Goal: Task Accomplishment & Management: Use online tool/utility

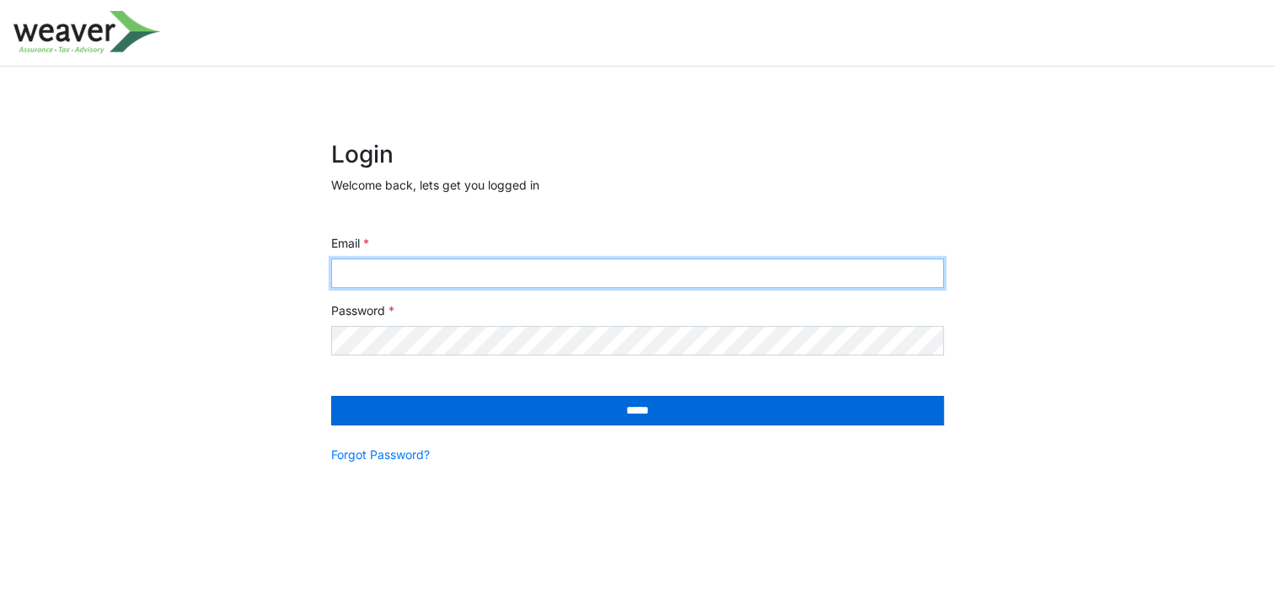
type input "**********"
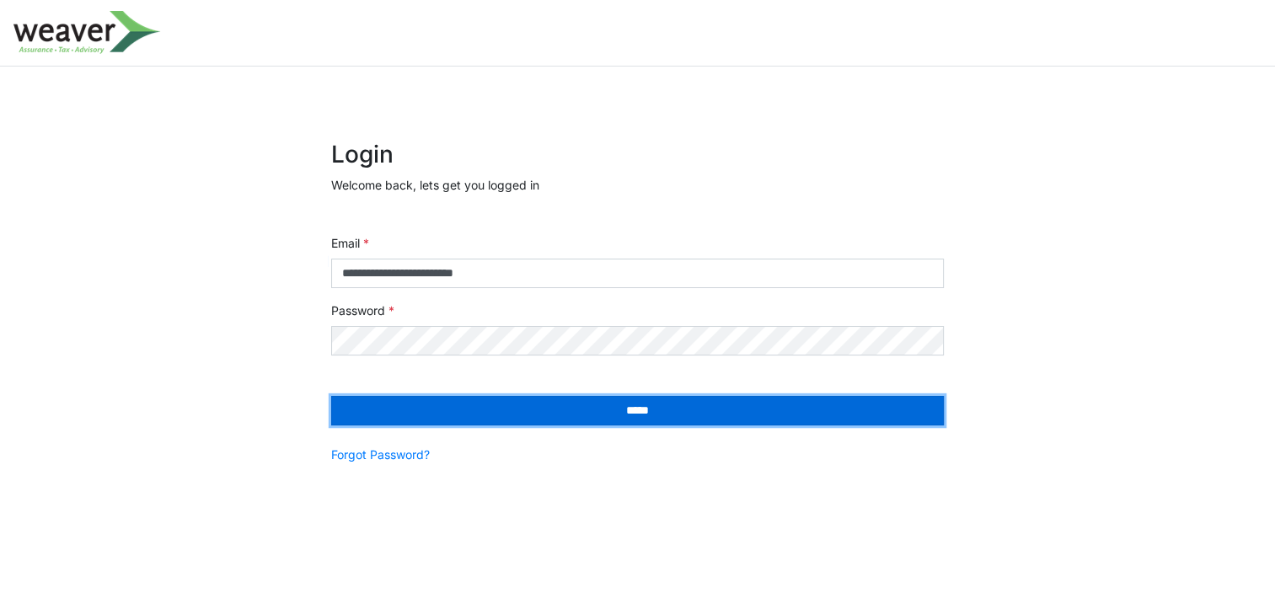
click at [489, 415] on input "*****" at bounding box center [637, 411] width 613 height 30
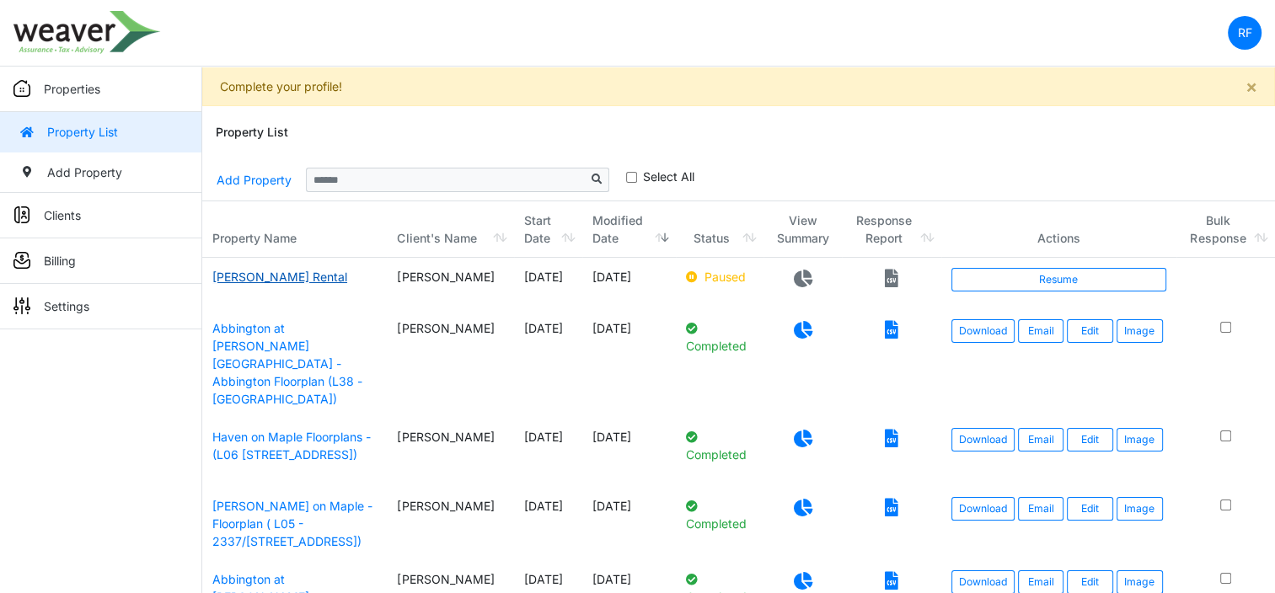
click at [277, 276] on link "Kessler Rental" at bounding box center [279, 277] width 135 height 14
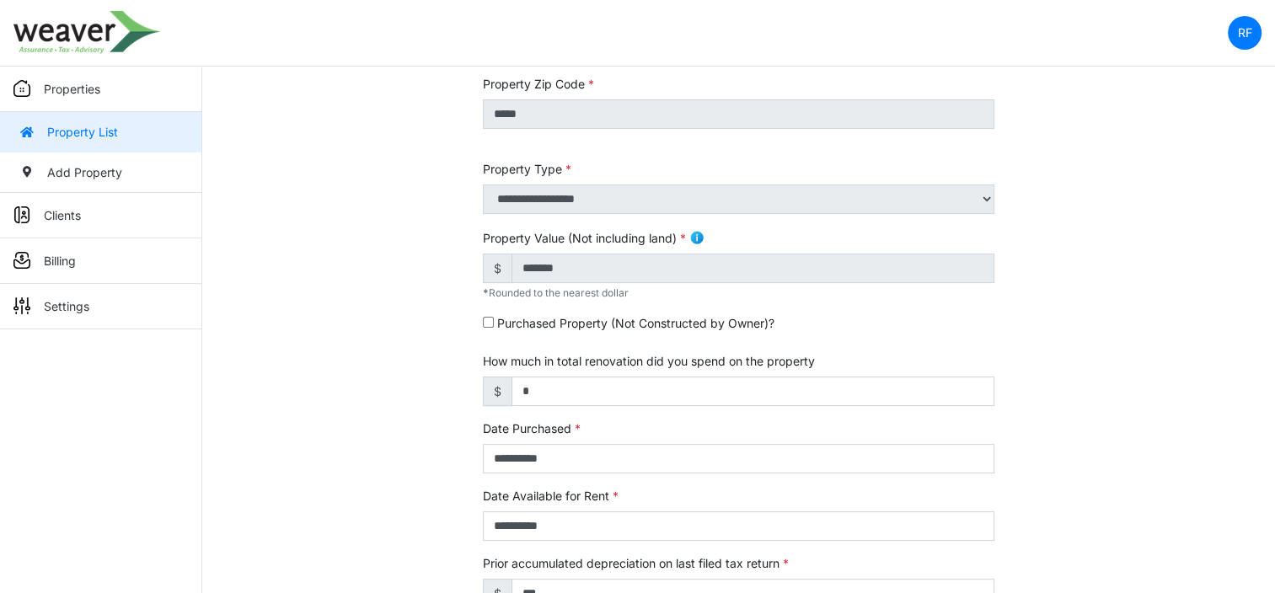
scroll to position [287, 0]
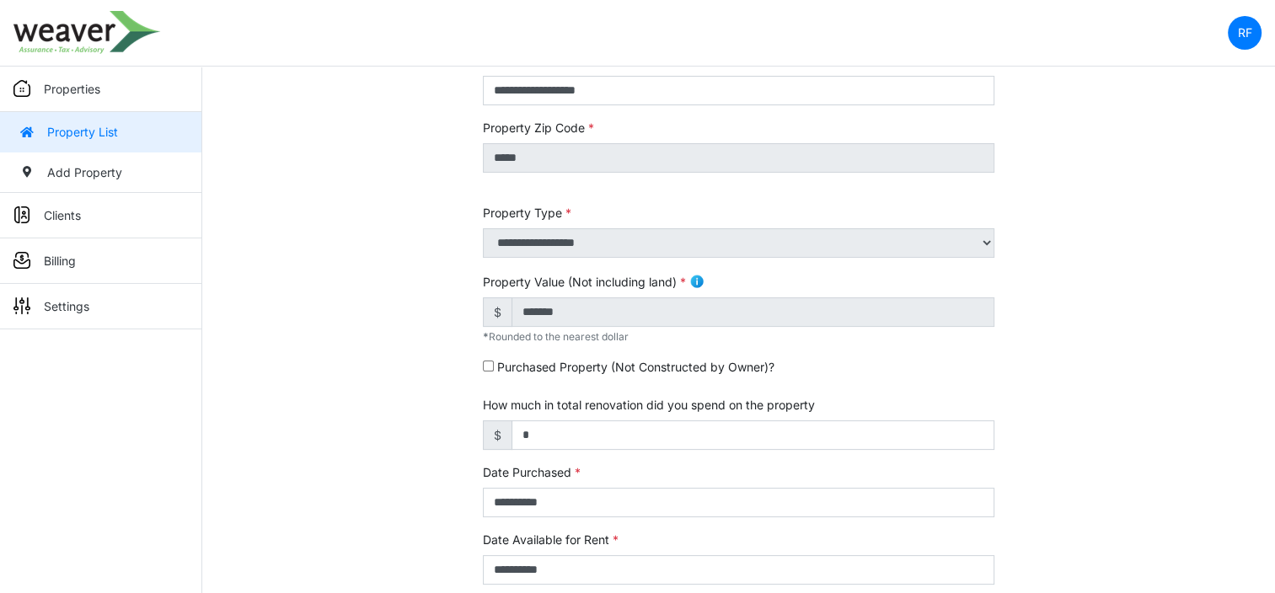
click at [78, 130] on link "Property List" at bounding box center [100, 132] width 201 height 40
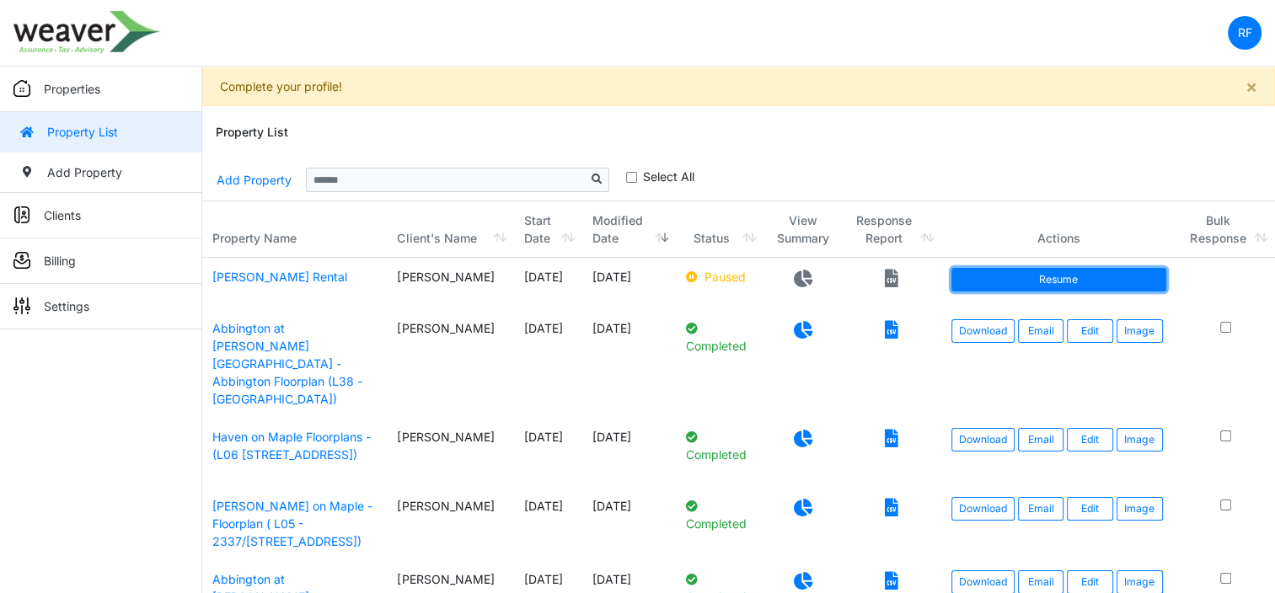
click at [1063, 280] on link "Resume" at bounding box center [1059, 280] width 215 height 24
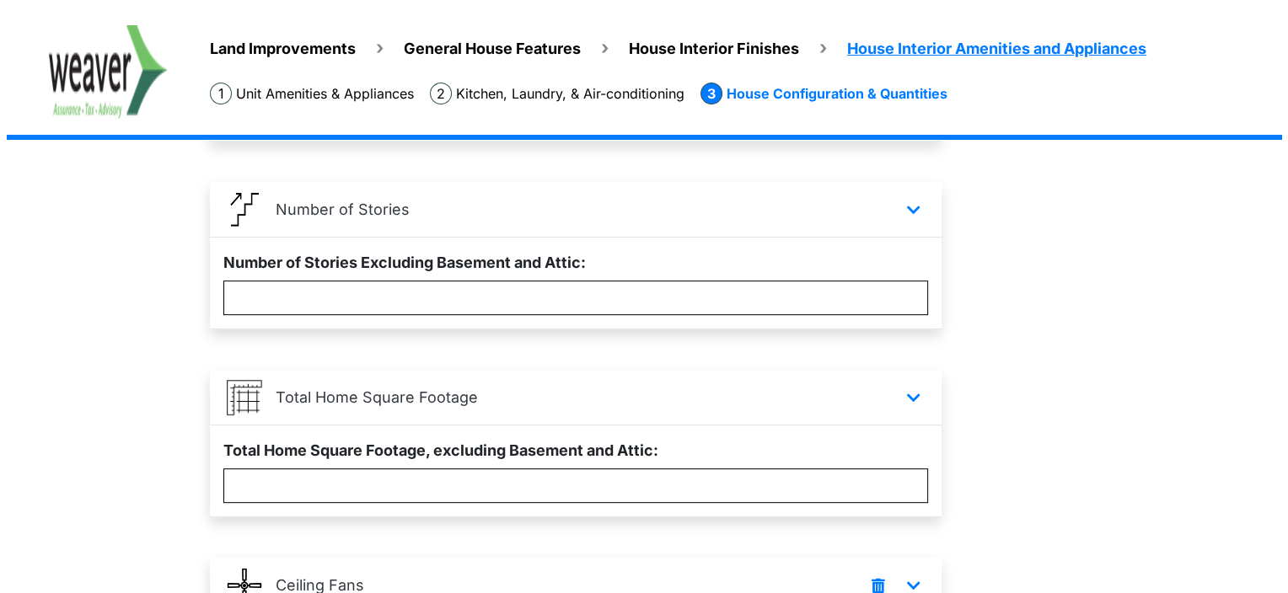
scroll to position [919, 0]
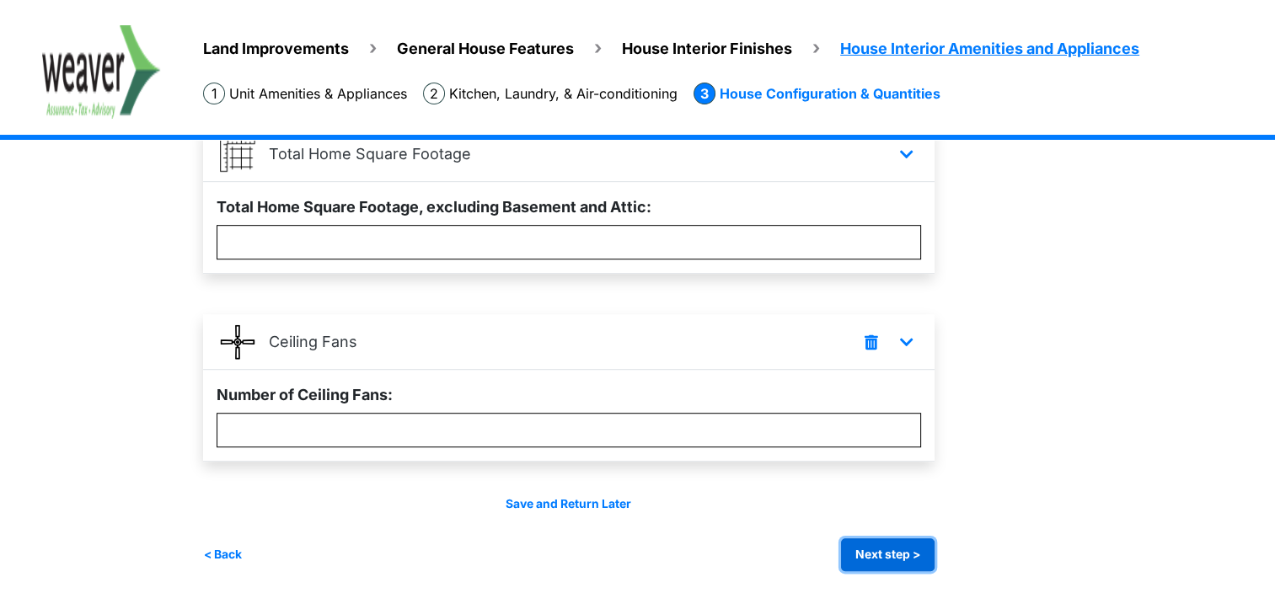
click at [907, 551] on button "Next step >" at bounding box center [888, 555] width 94 height 33
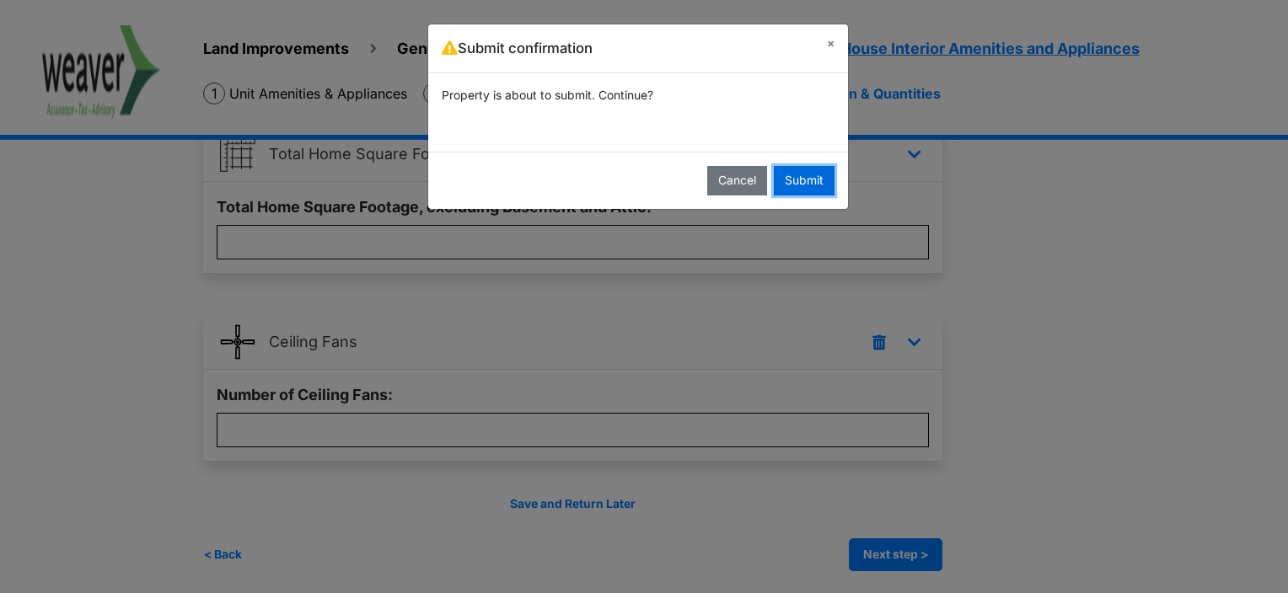
click at [789, 185] on button "Submit" at bounding box center [804, 181] width 61 height 30
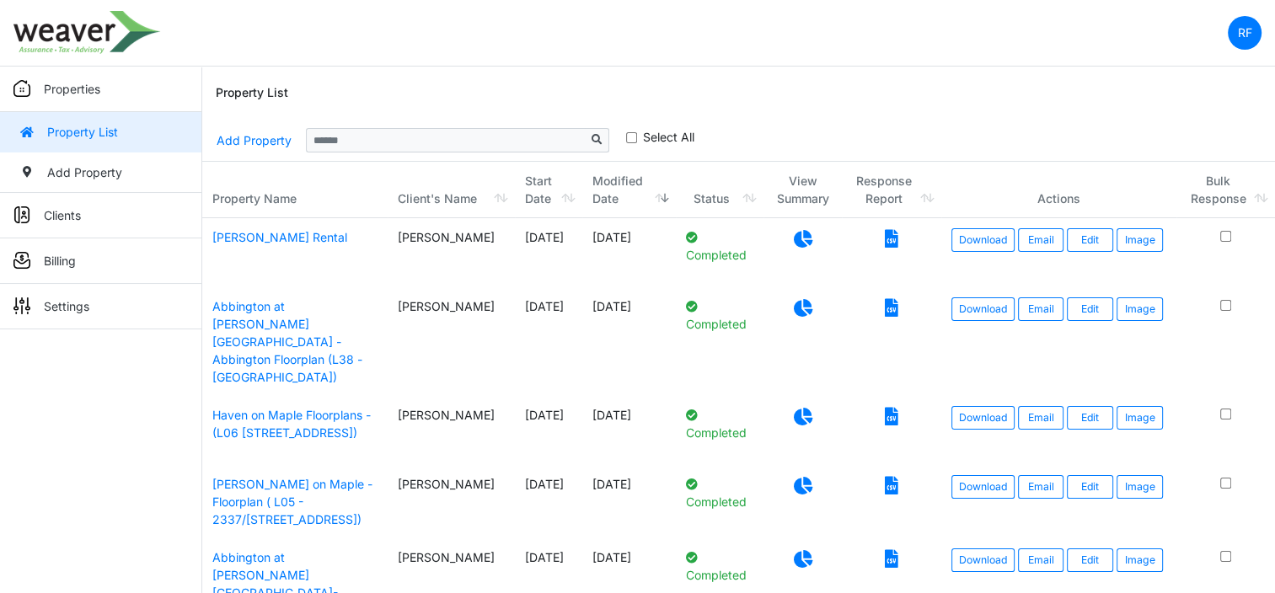
click at [799, 239] on icon at bounding box center [803, 239] width 19 height 18
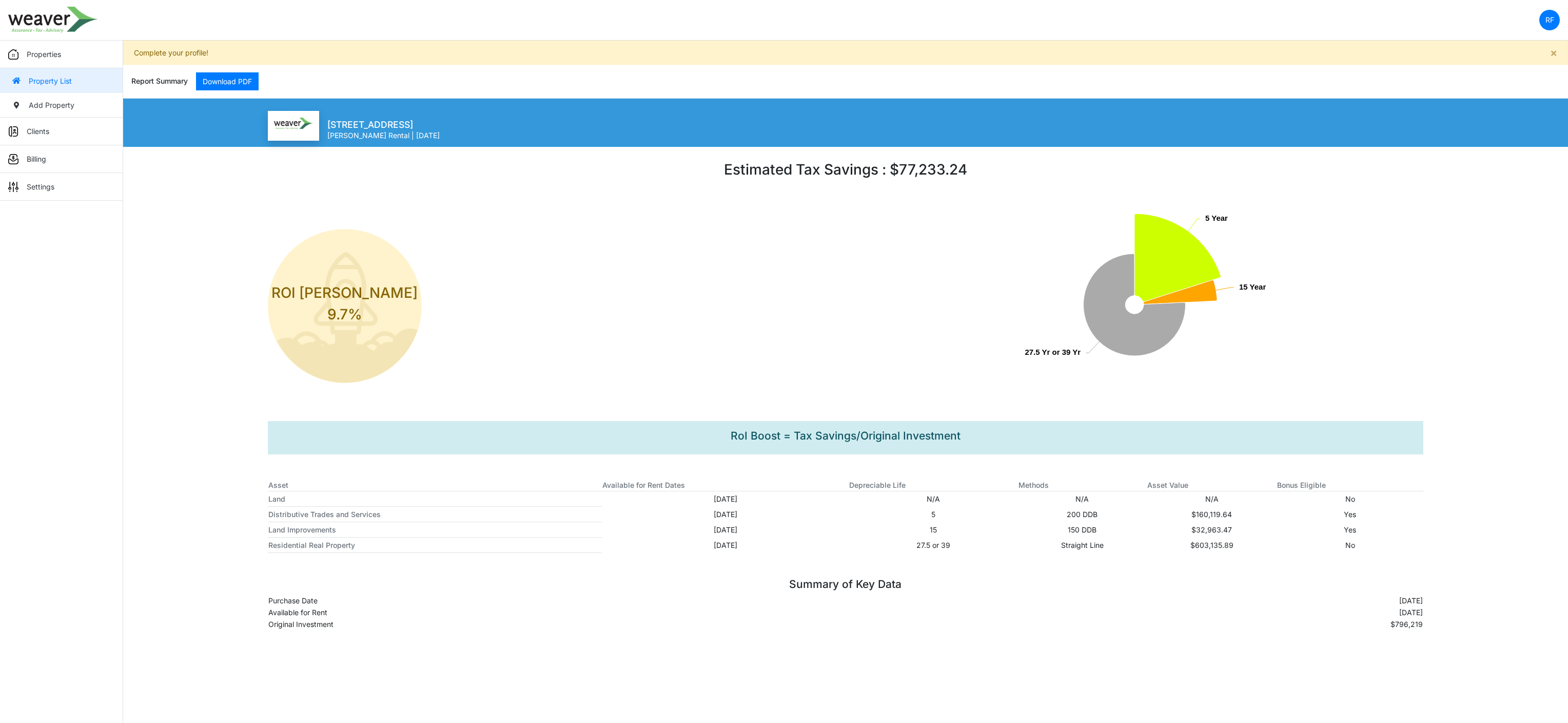
click at [776, 67] on div "Report Summary Download PDF" at bounding box center [845, 81] width 1429 height 34
